Goal: Task Accomplishment & Management: Use online tool/utility

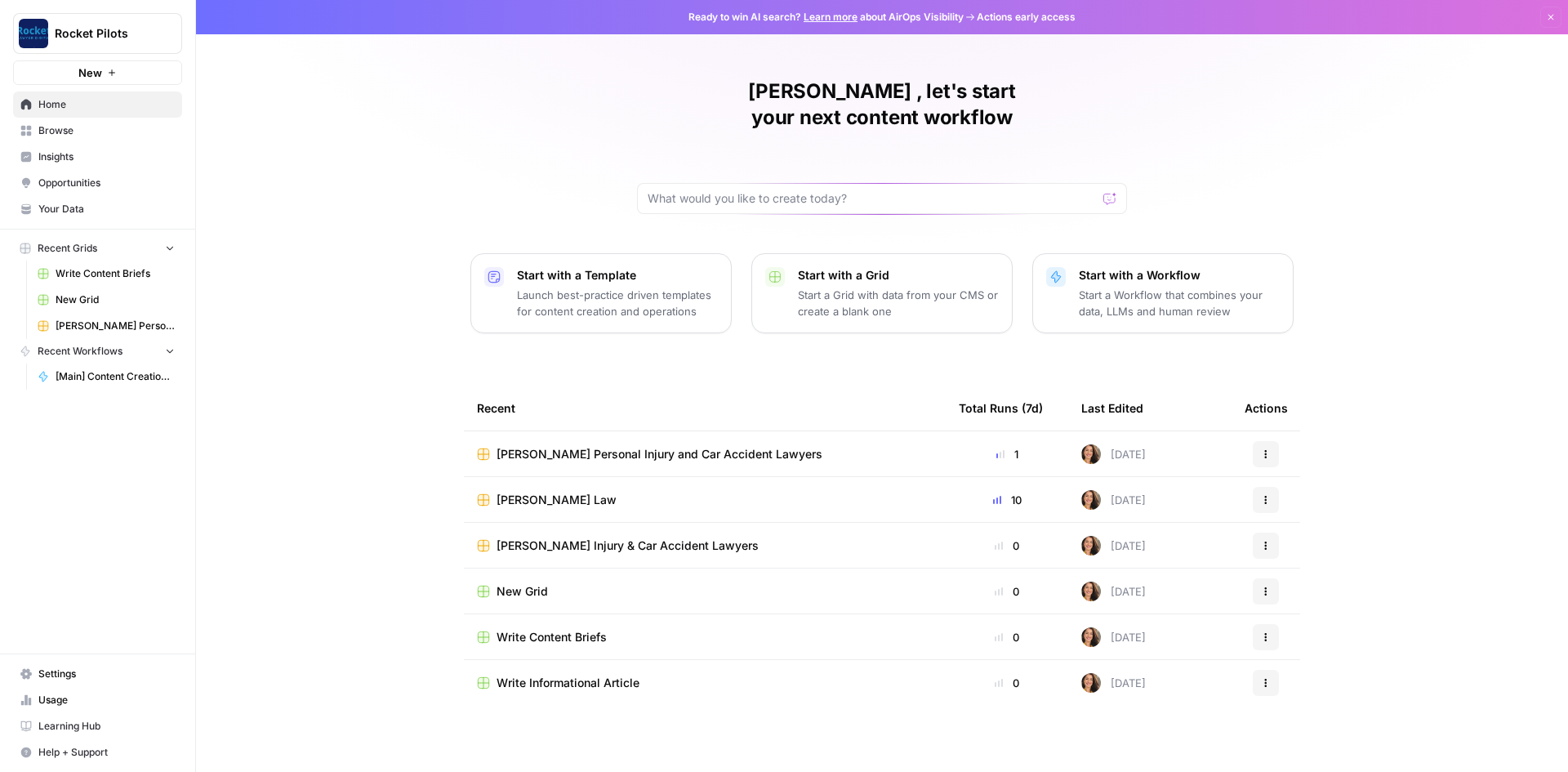
click at [576, 446] on span "[PERSON_NAME] Personal Injury and Car Accident Lawyers" at bounding box center [660, 454] width 326 height 16
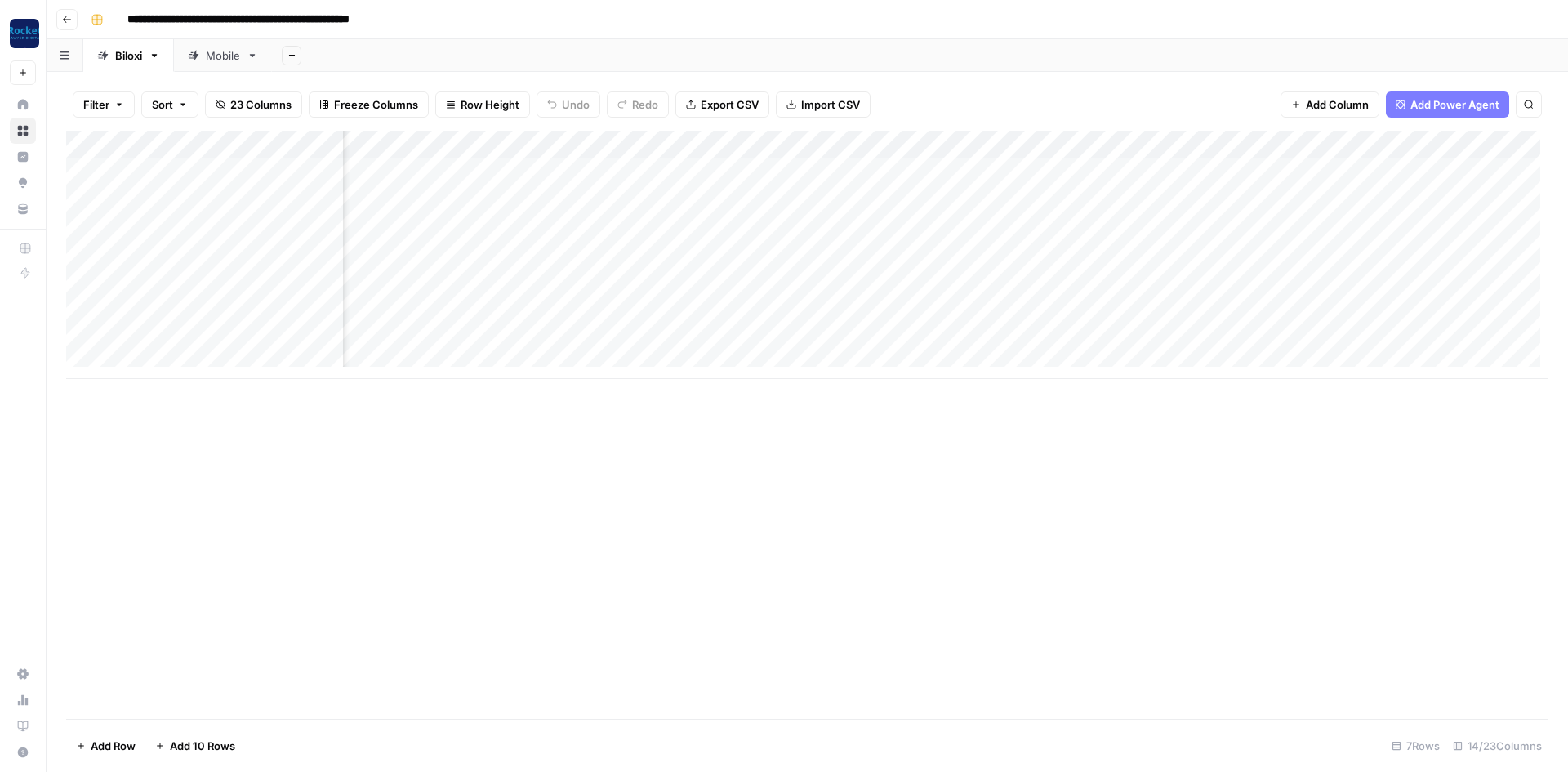
scroll to position [0, 682]
click at [924, 148] on div "Add Column" at bounding box center [806, 255] width 1482 height 248
click at [924, 148] on div at bounding box center [935, 147] width 148 height 33
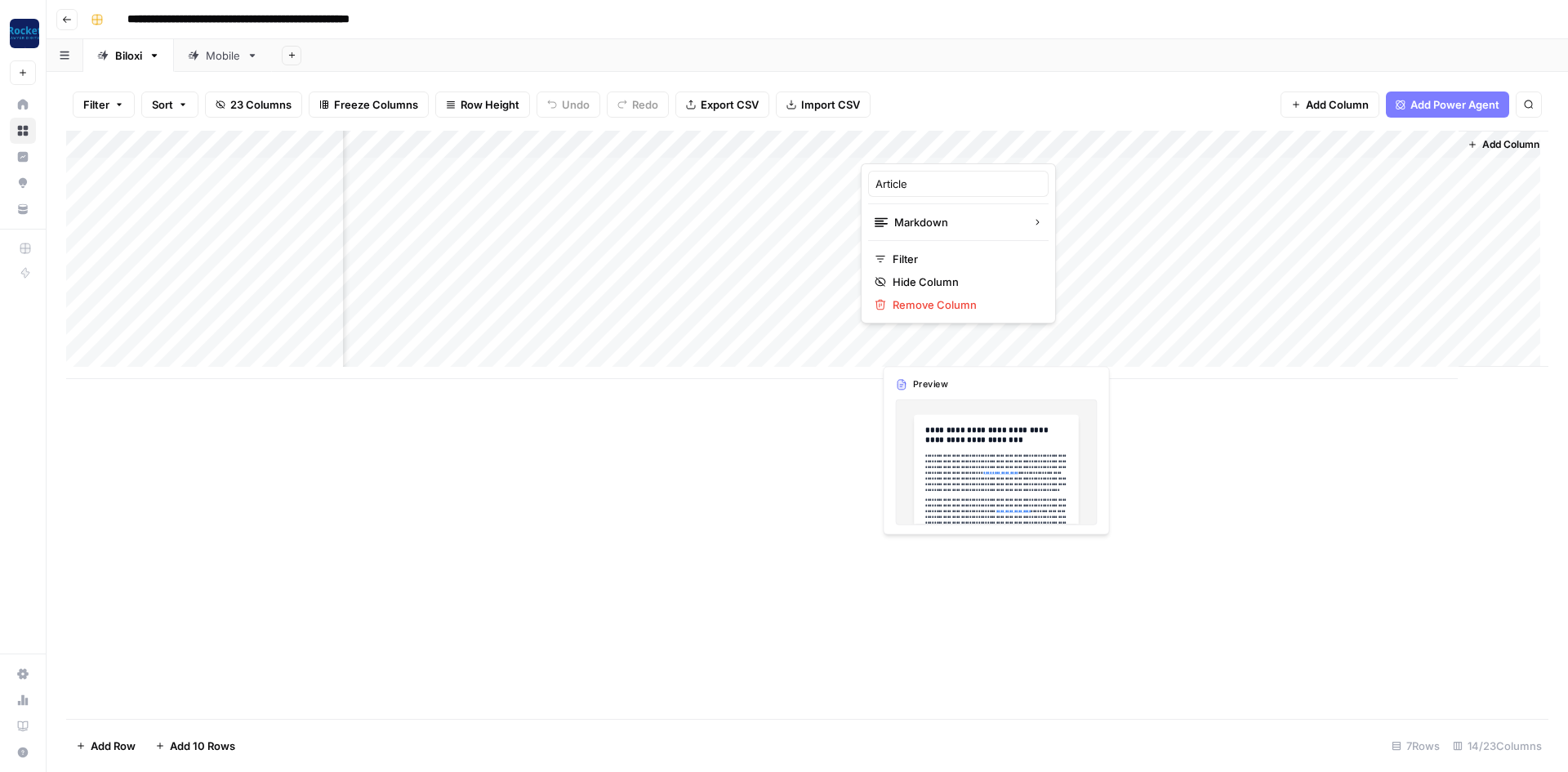
click at [959, 345] on div "Add Column" at bounding box center [806, 255] width 1482 height 248
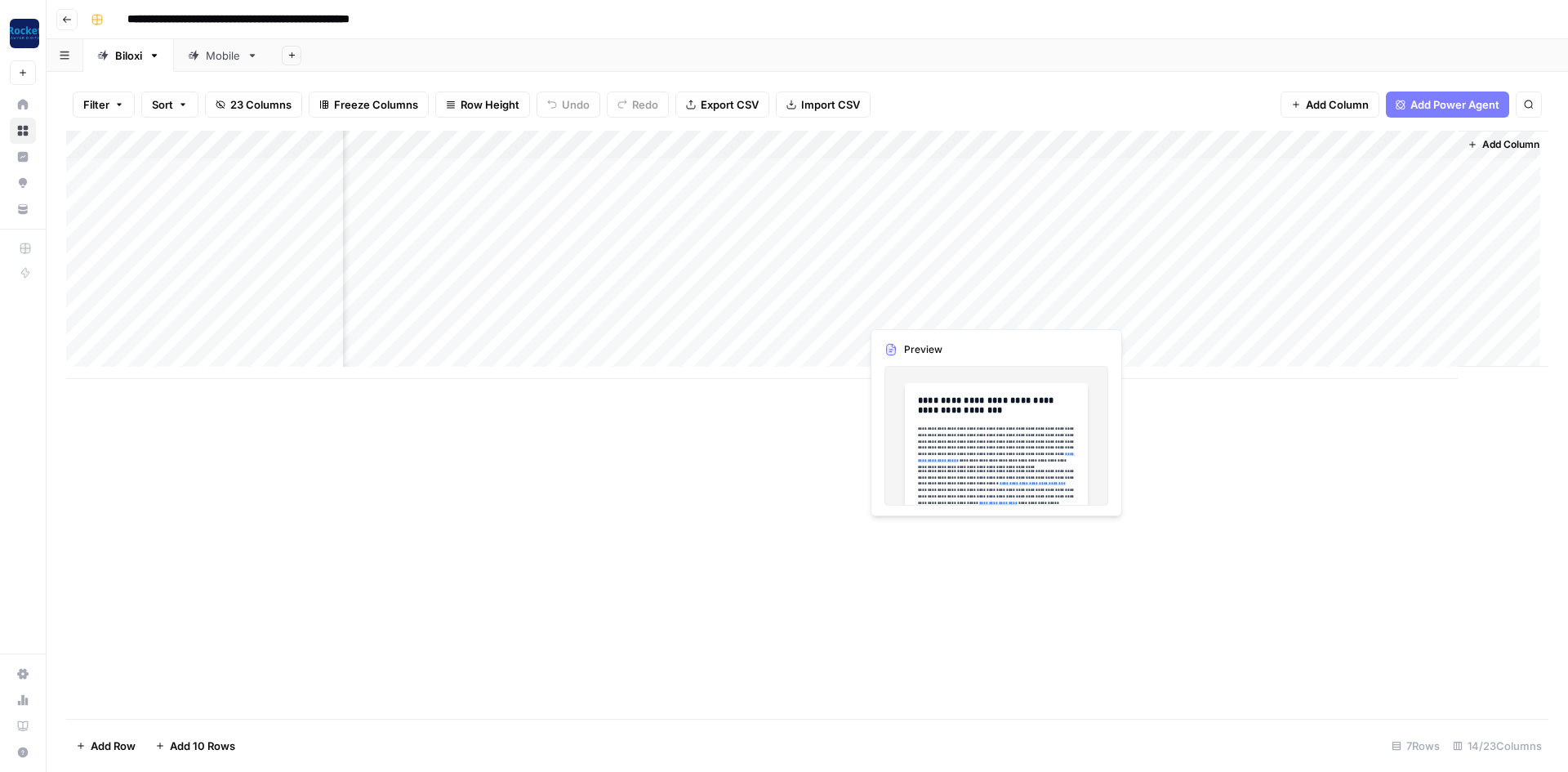
scroll to position [13, 682]
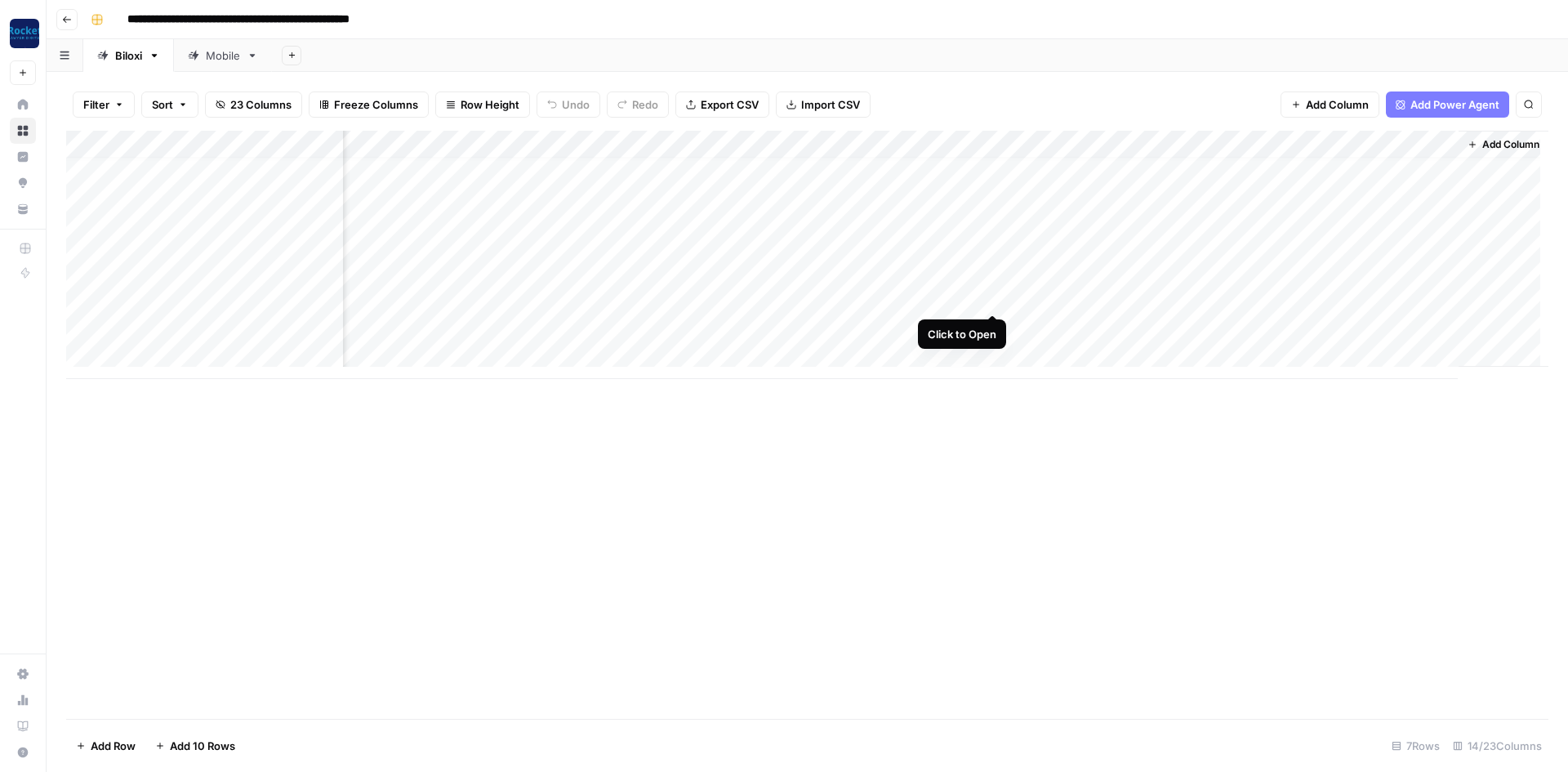
click at [991, 293] on div "Add Column" at bounding box center [806, 255] width 1482 height 248
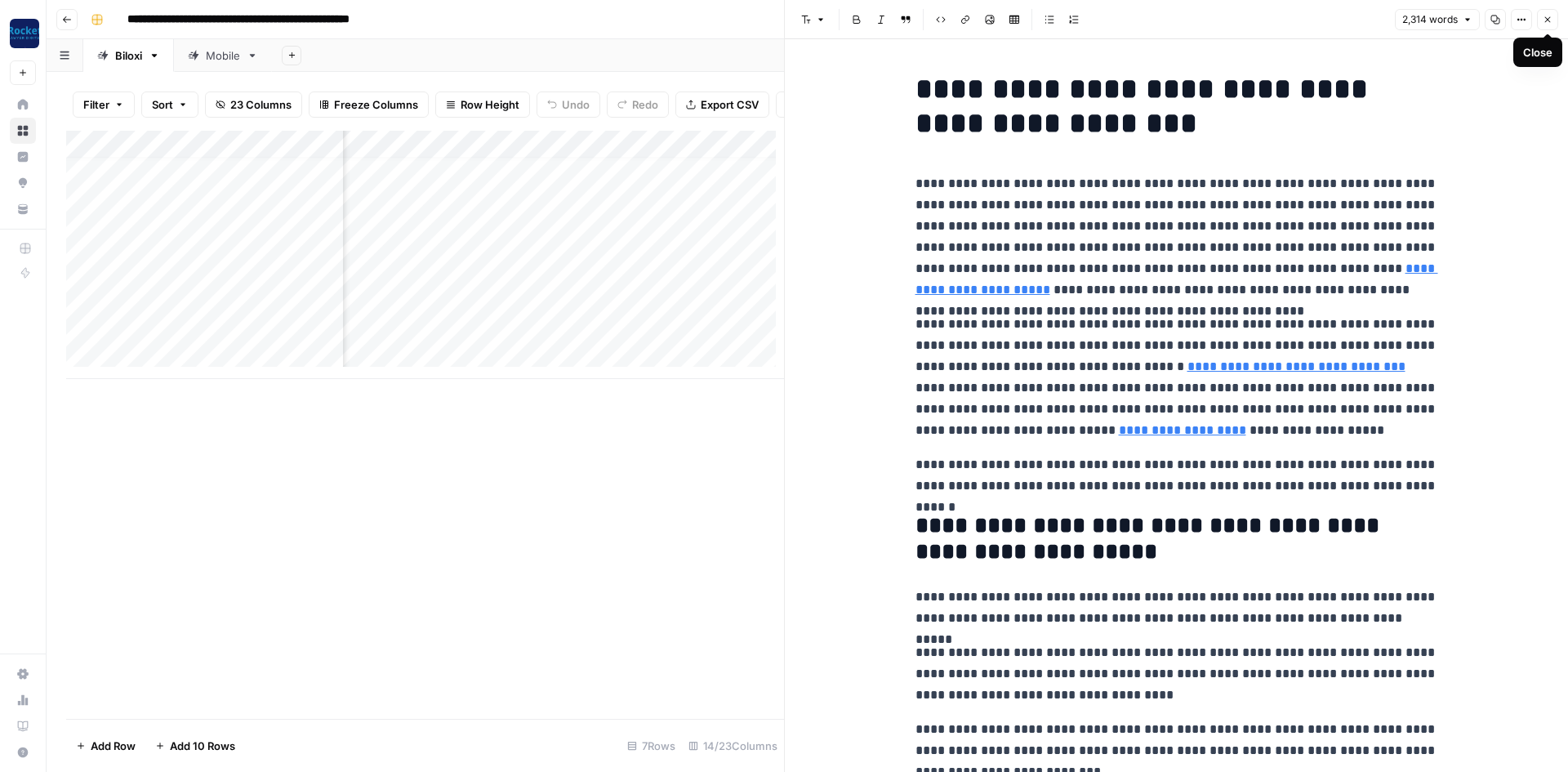
click at [1496, 21] on icon "button" at bounding box center [1495, 19] width 9 height 9
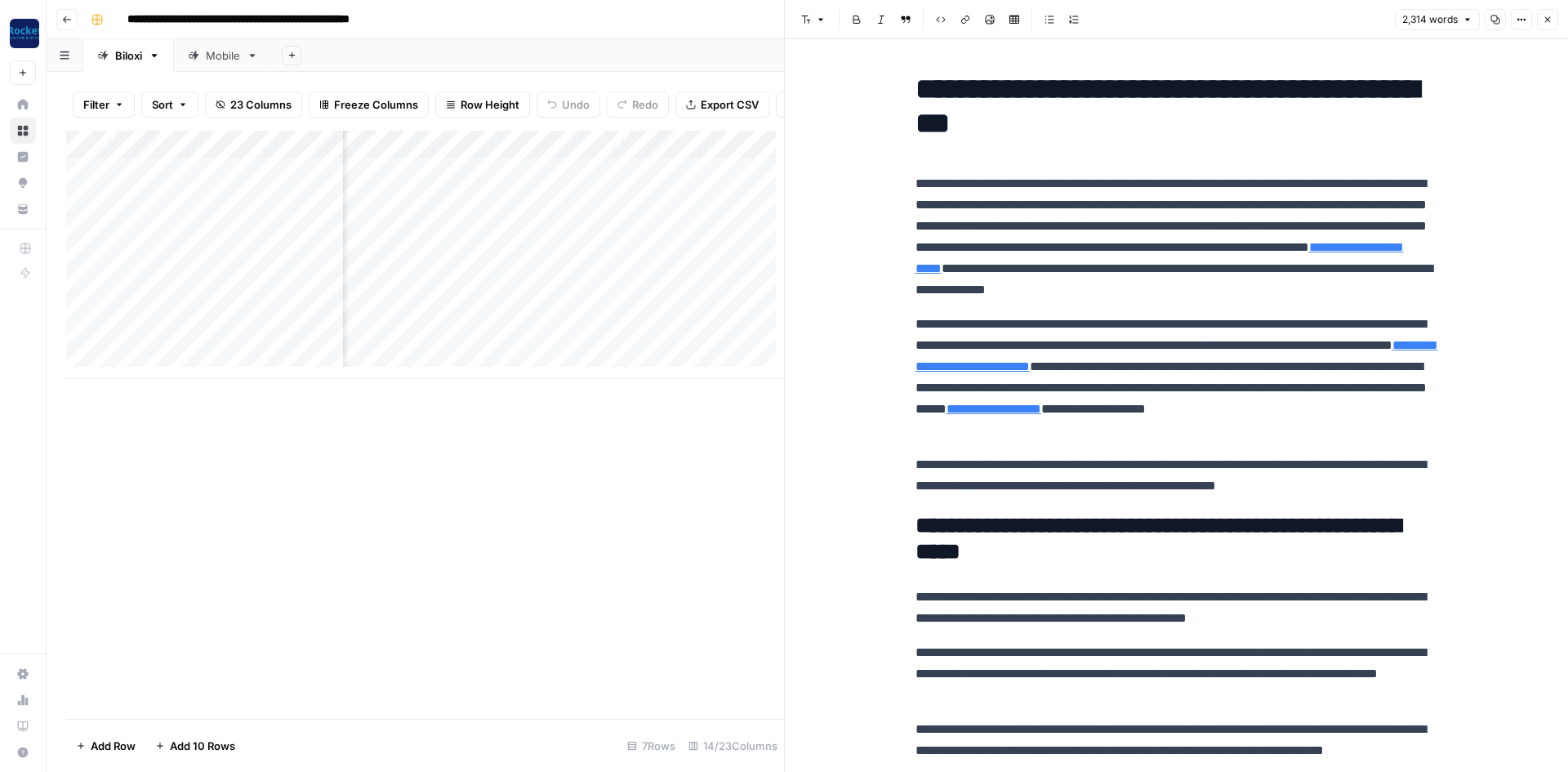
scroll to position [0, 1135]
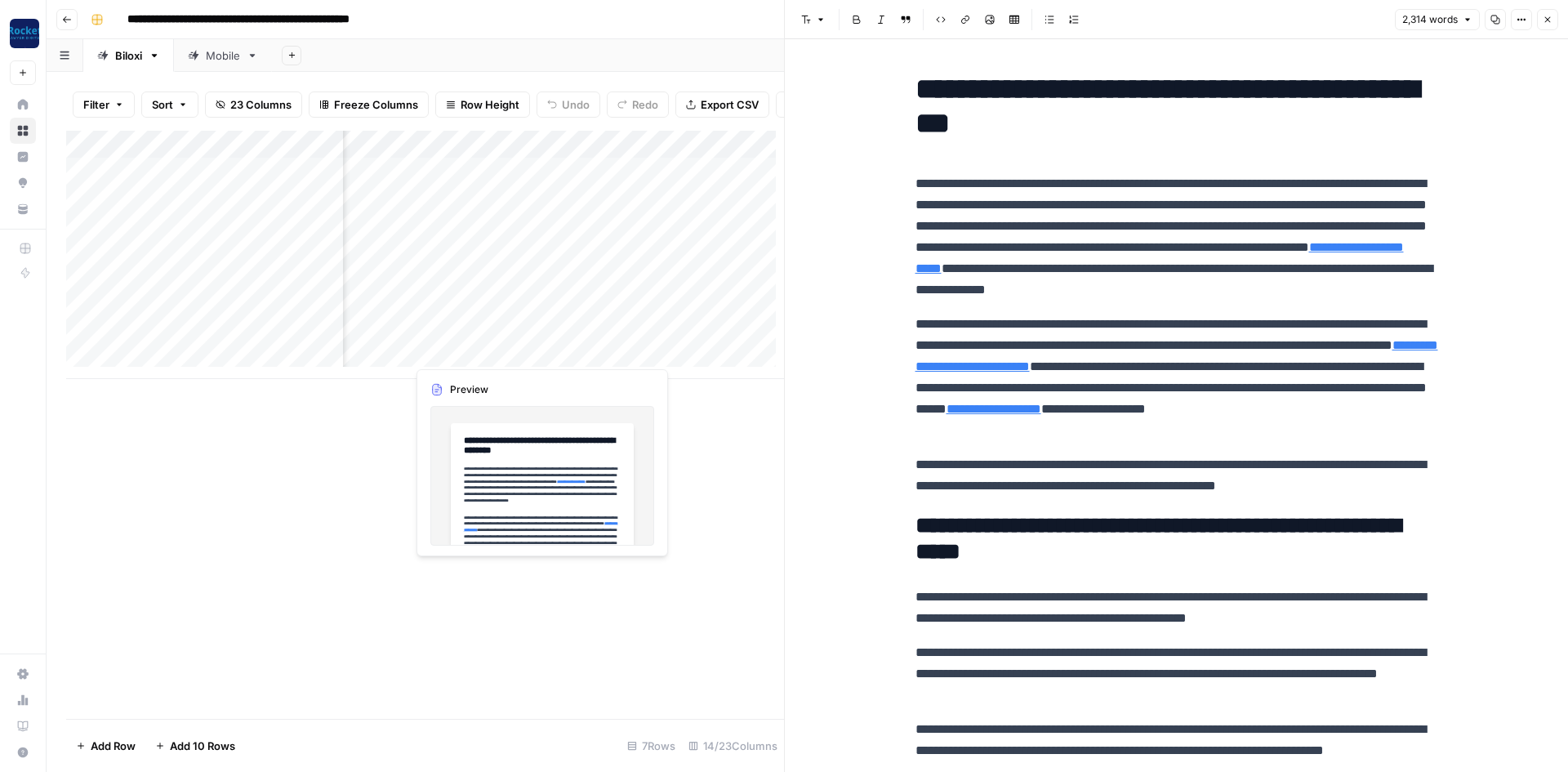
click at [443, 351] on div "Add Column" at bounding box center [424, 255] width 718 height 248
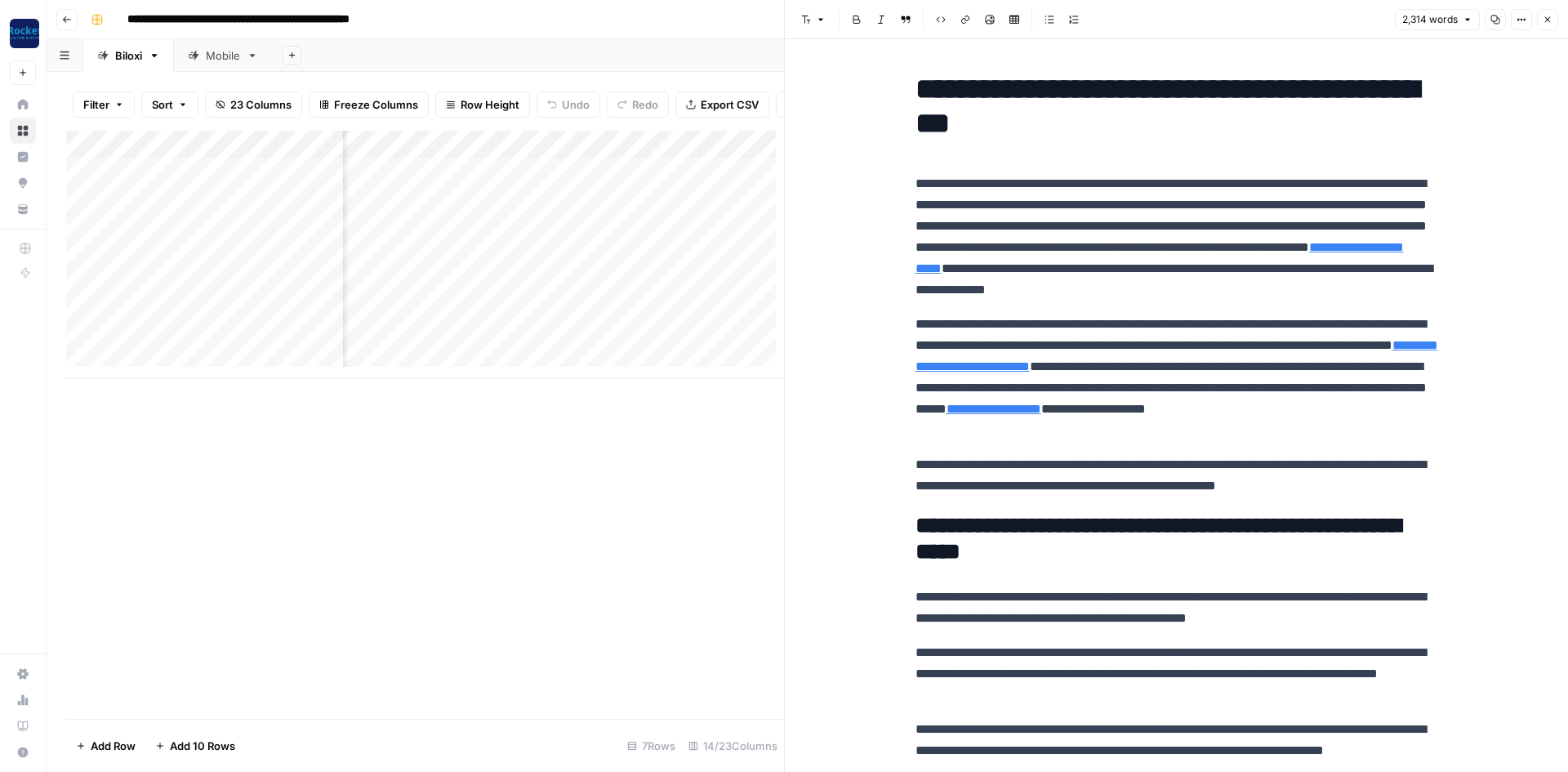
click at [536, 348] on div "Add Column" at bounding box center [424, 255] width 718 height 248
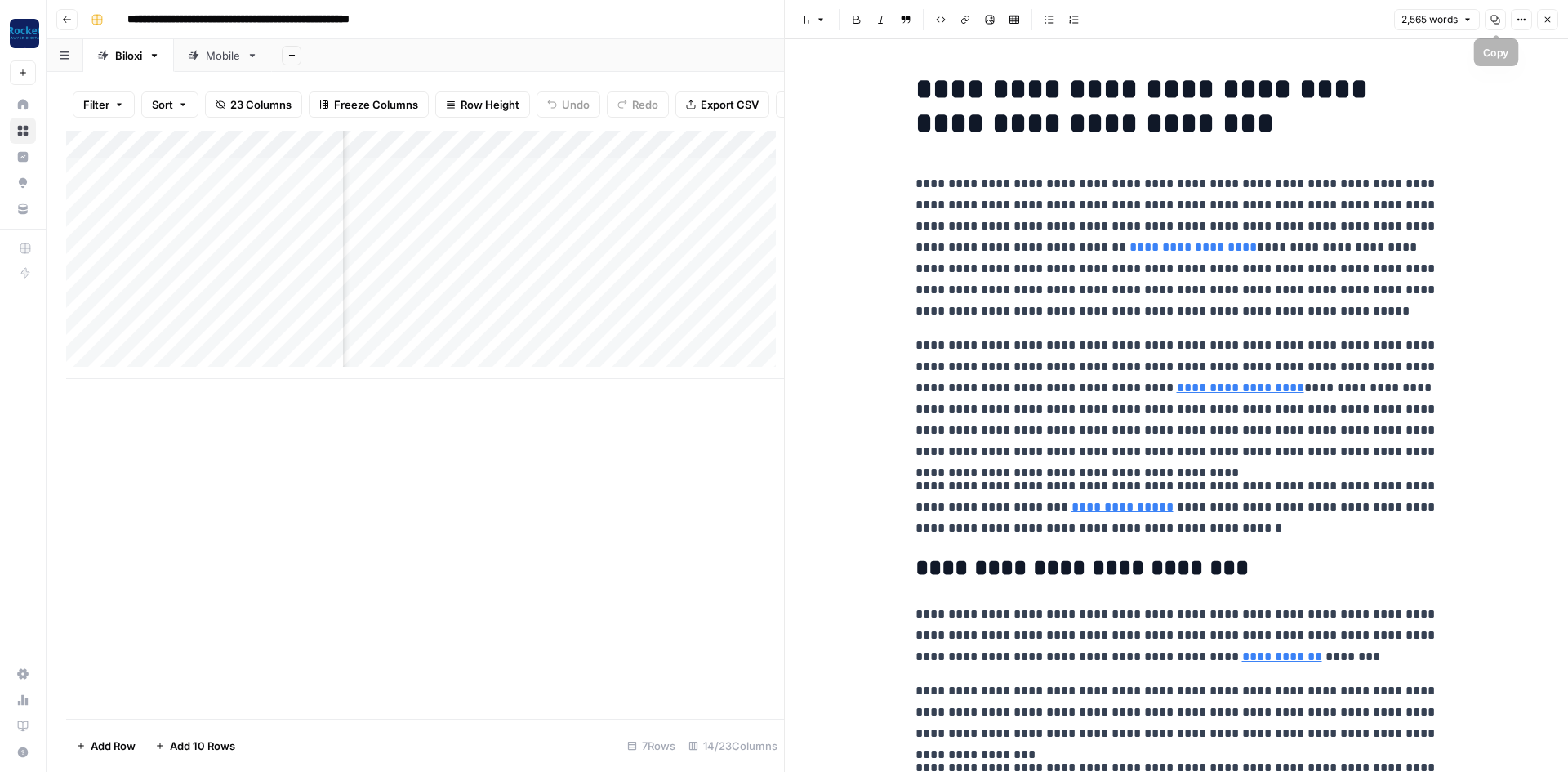
click at [1490, 24] on button "Copy" at bounding box center [1495, 19] width 21 height 21
click at [1541, 18] on button "Close" at bounding box center [1547, 19] width 21 height 21
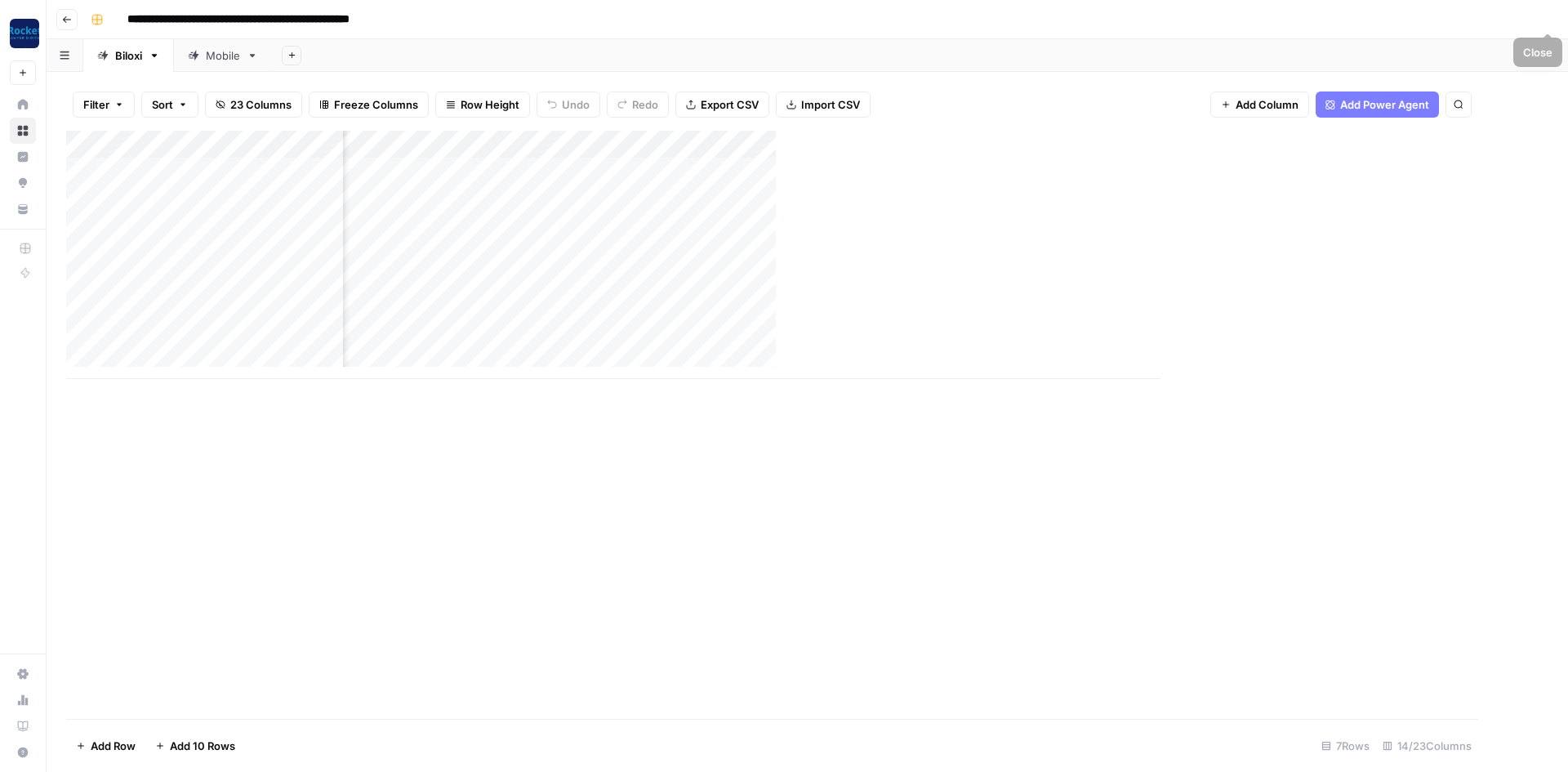
scroll to position [0, 661]
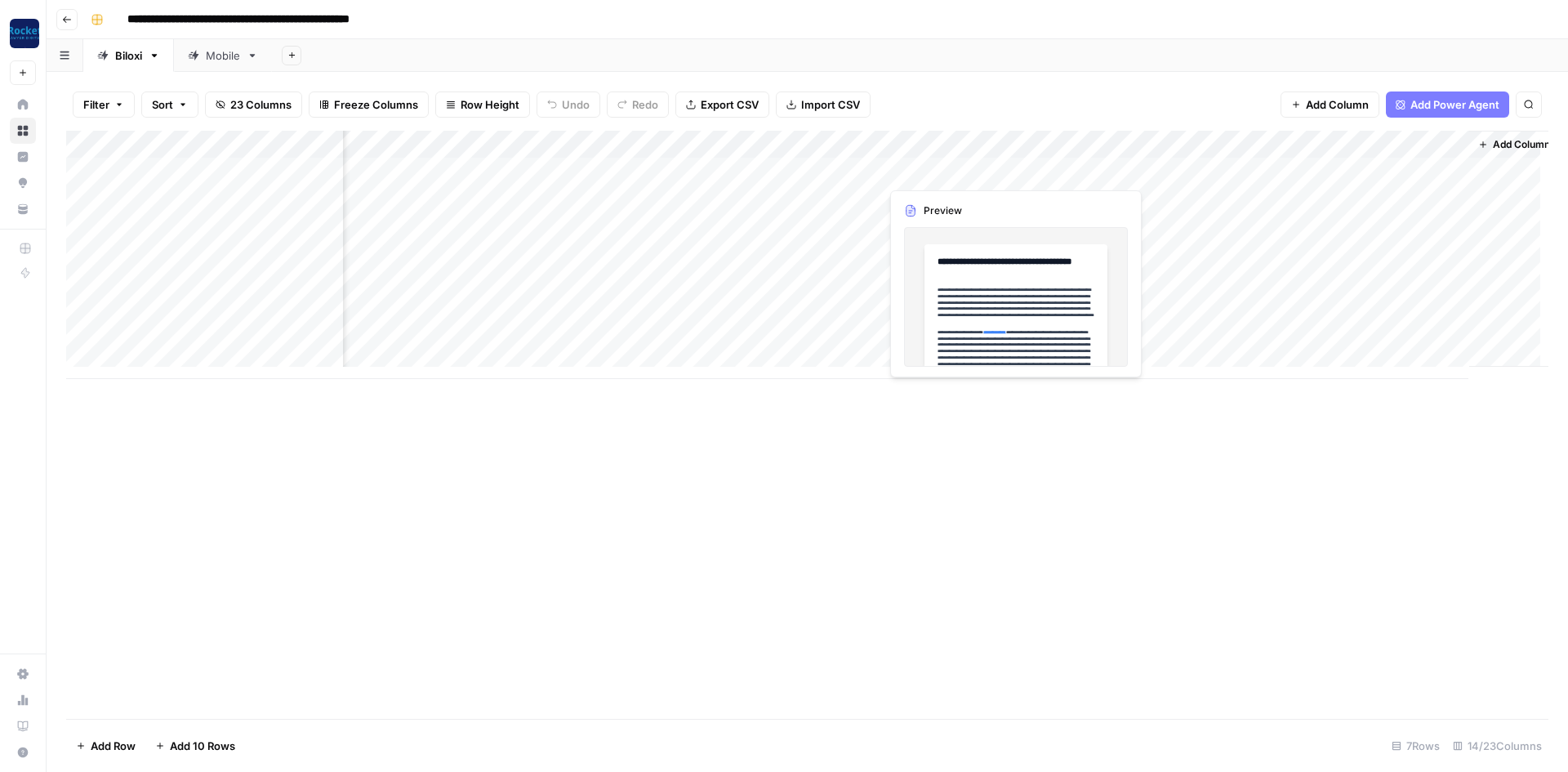
click at [975, 168] on div "Add Column" at bounding box center [806, 255] width 1482 height 248
click at [990, 286] on div "Add Column" at bounding box center [806, 255] width 1482 height 248
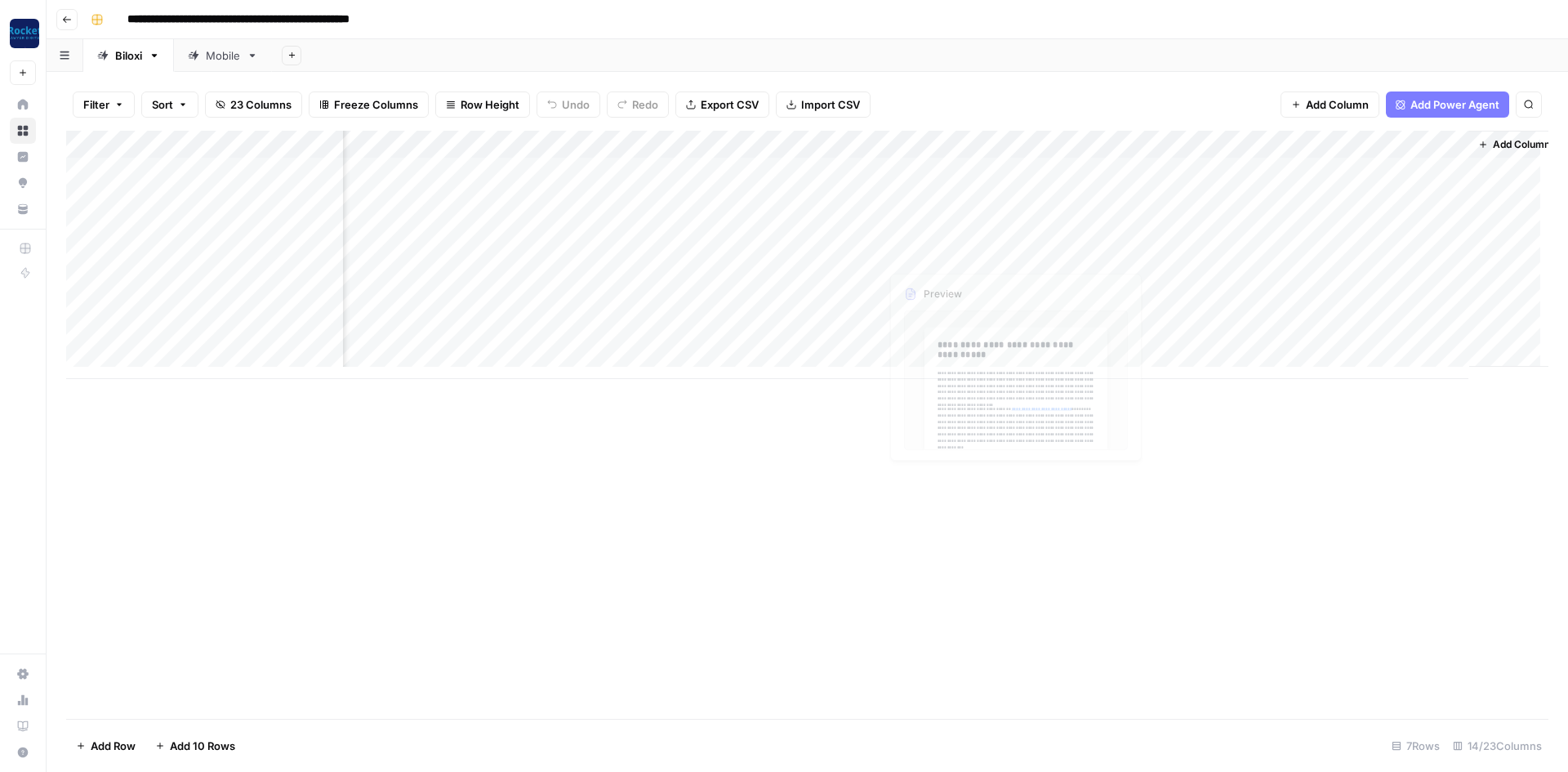
click at [1007, 170] on div "Add Column" at bounding box center [806, 255] width 1482 height 248
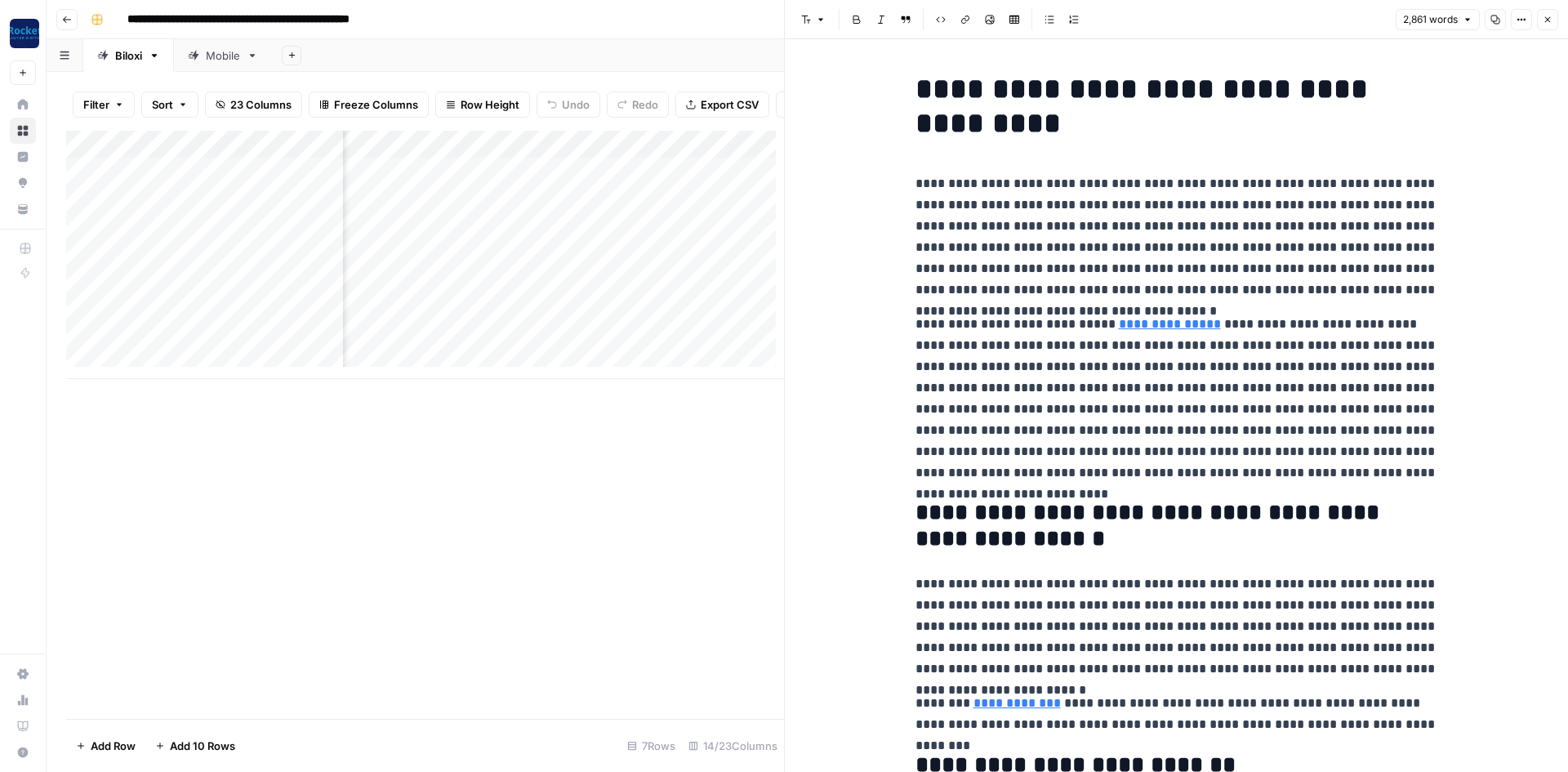
click at [1499, 22] on icon "button" at bounding box center [1495, 19] width 10 height 10
